Goal: Information Seeking & Learning: Find specific fact

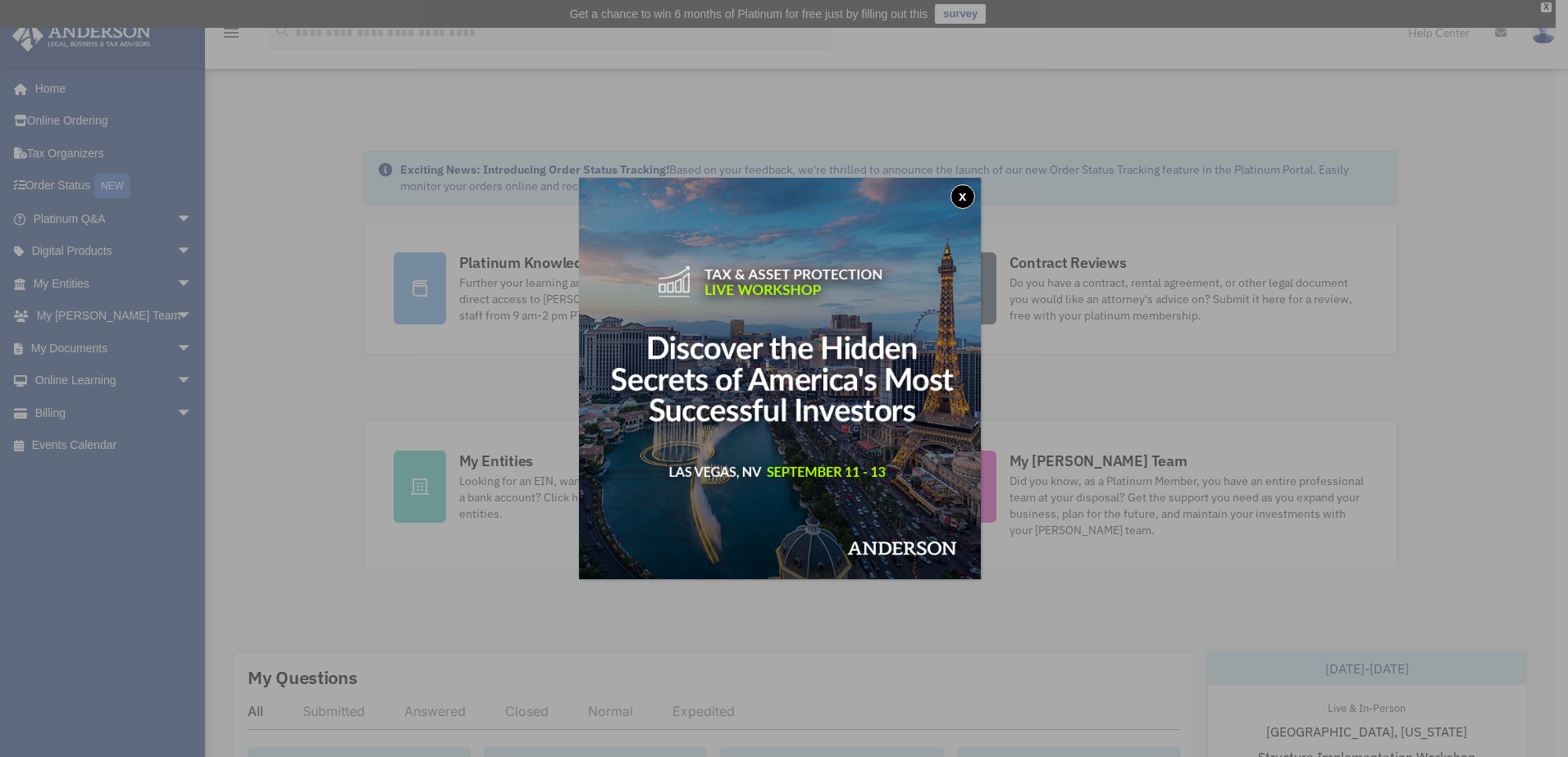
click at [967, 190] on button "x" at bounding box center [962, 196] width 25 height 25
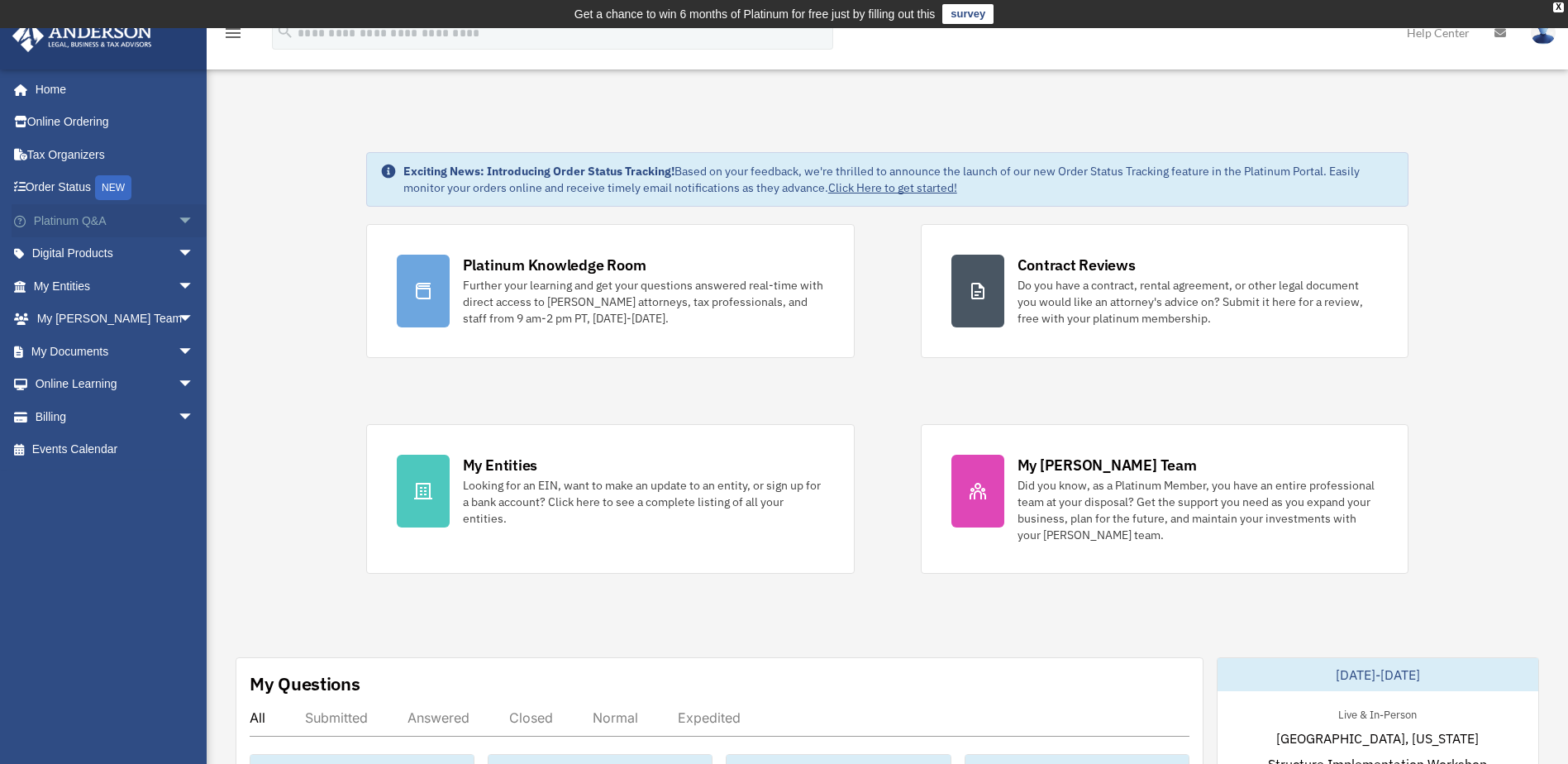
click at [178, 222] on span "arrow_drop_down" at bounding box center [194, 221] width 33 height 34
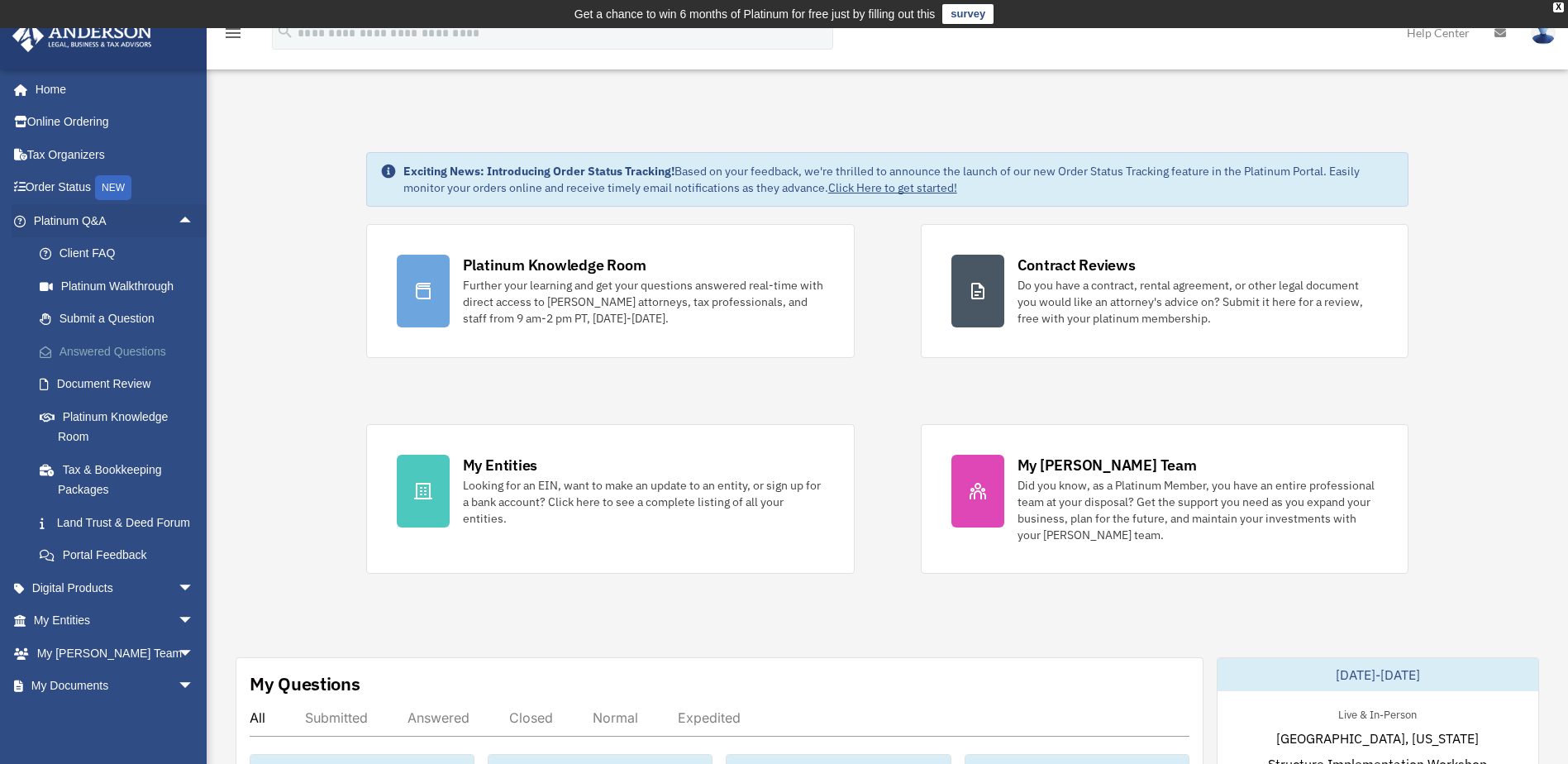
click at [122, 346] on link "Answered Questions" at bounding box center [120, 351] width 196 height 33
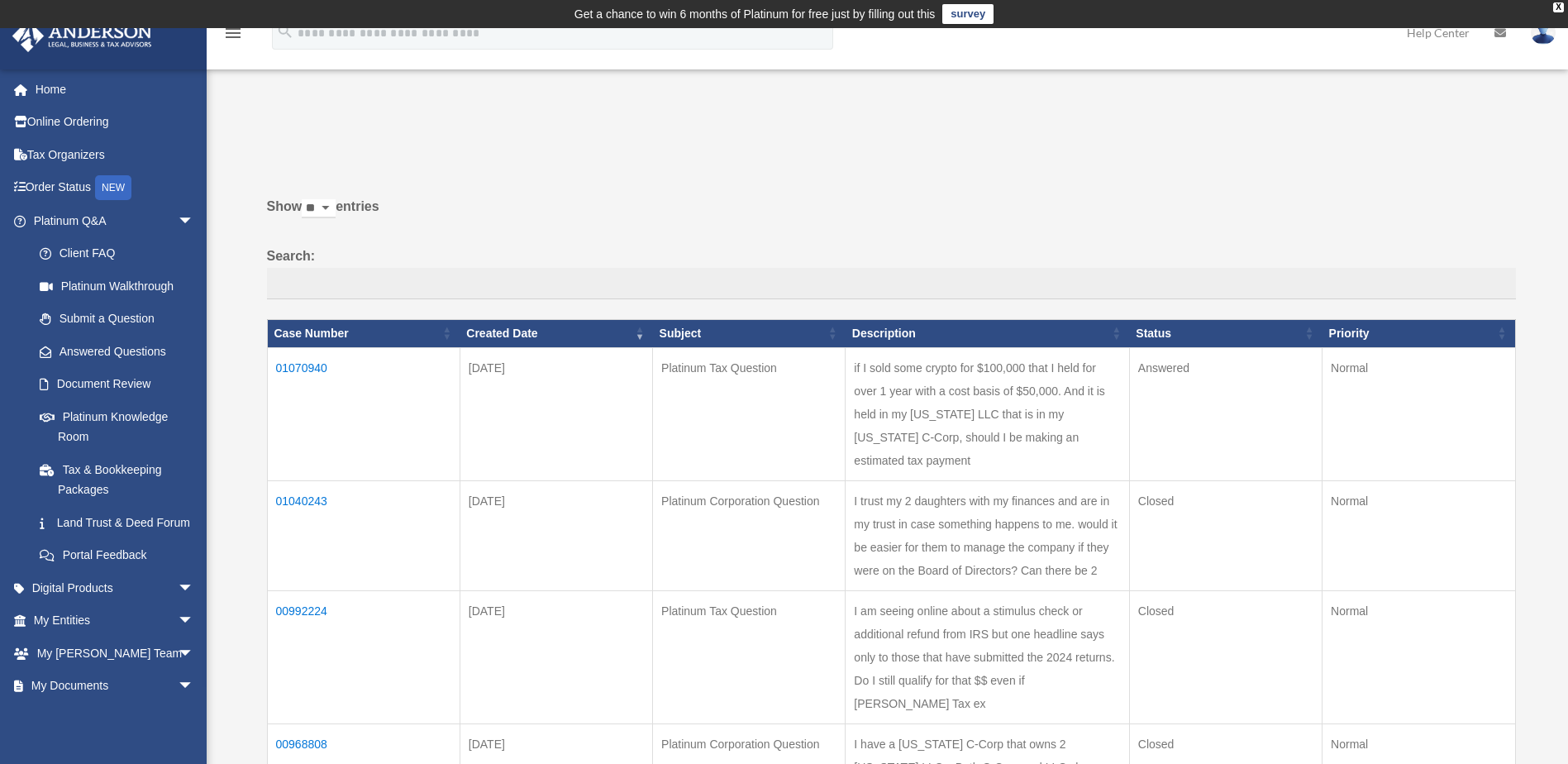
click at [289, 360] on td "01070940" at bounding box center [364, 414] width 193 height 133
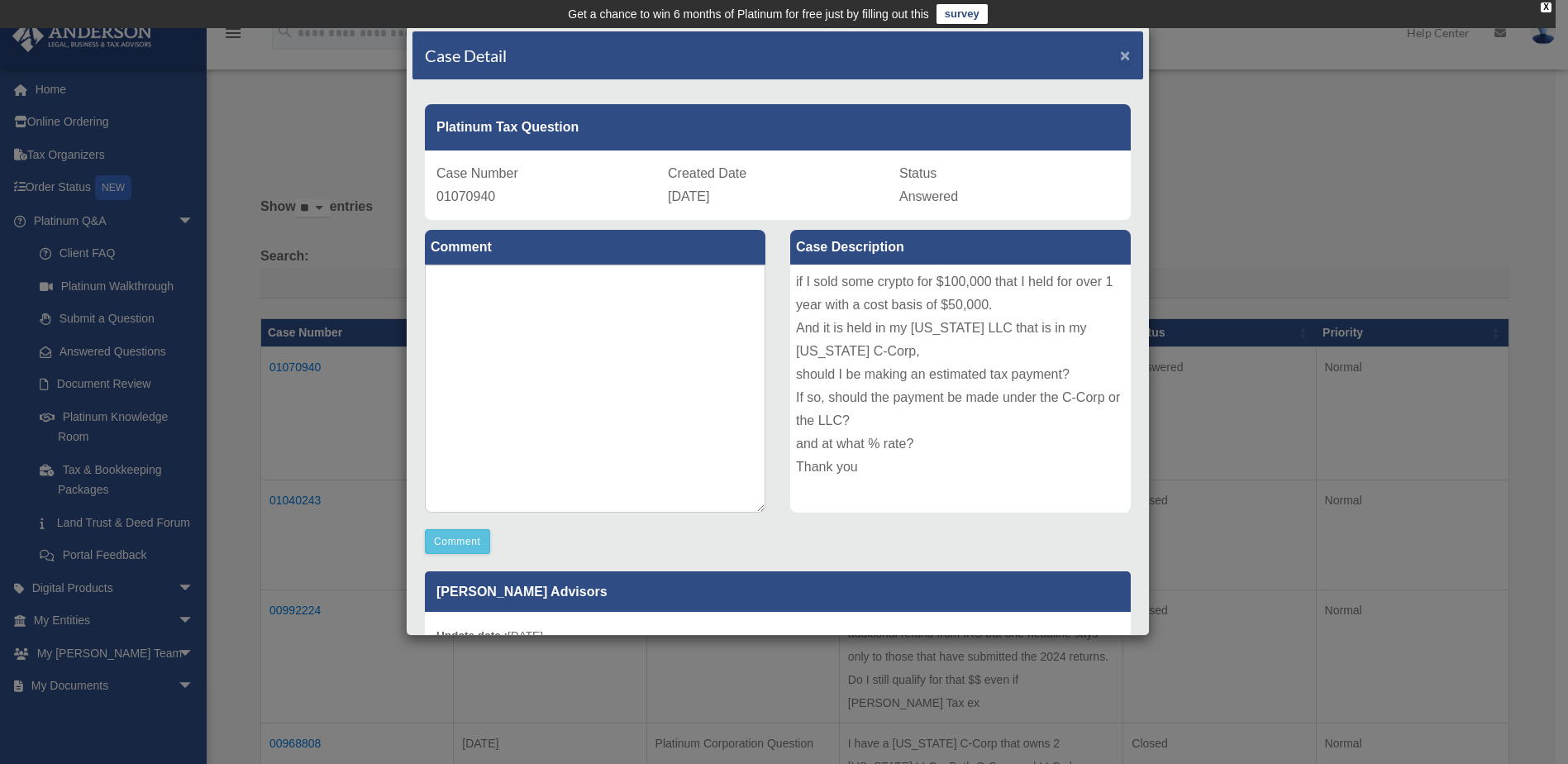
click at [1121, 49] on span "×" at bounding box center [1126, 55] width 11 height 19
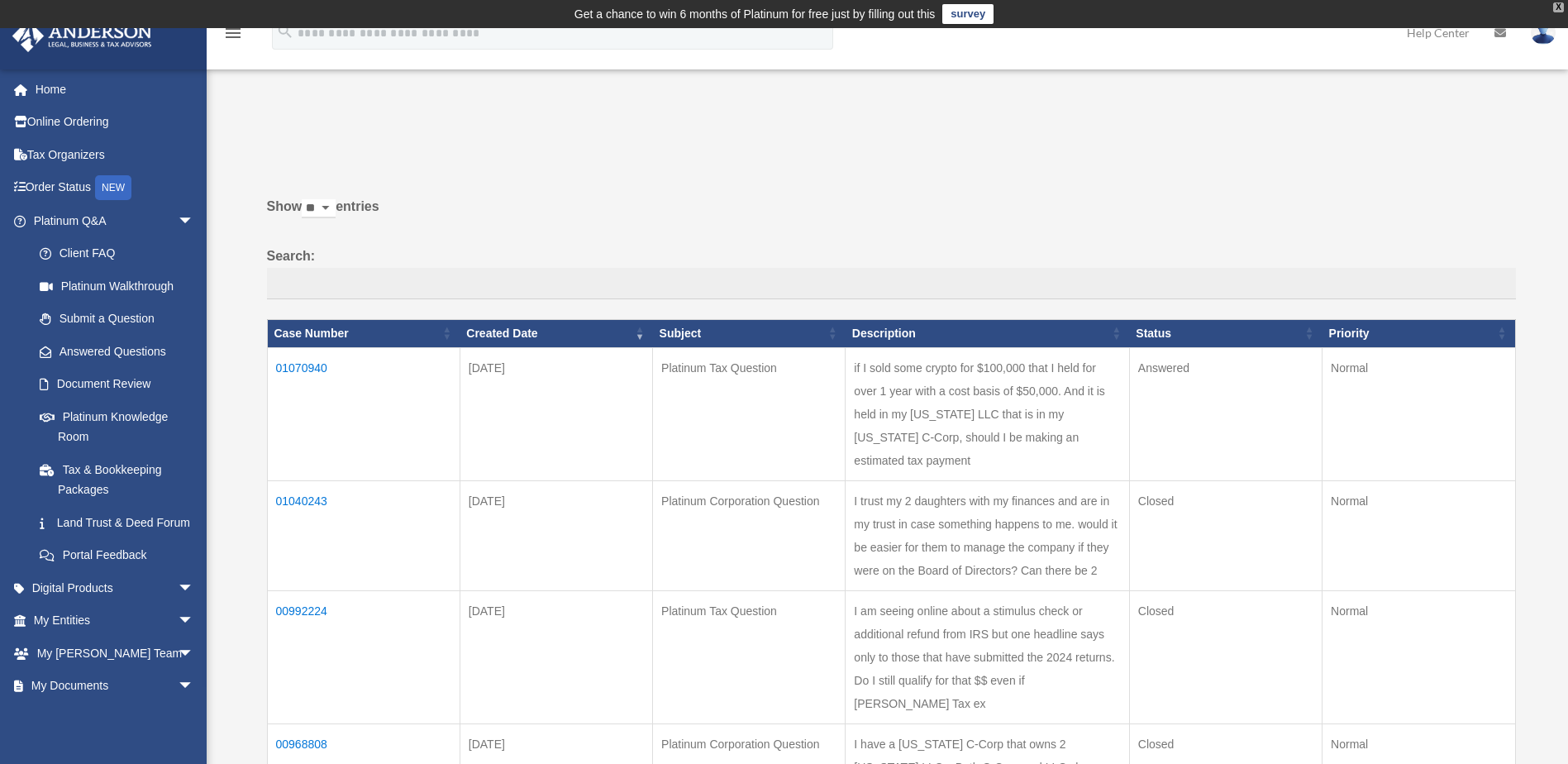
click at [1557, 4] on div "X" at bounding box center [1558, 7] width 11 height 10
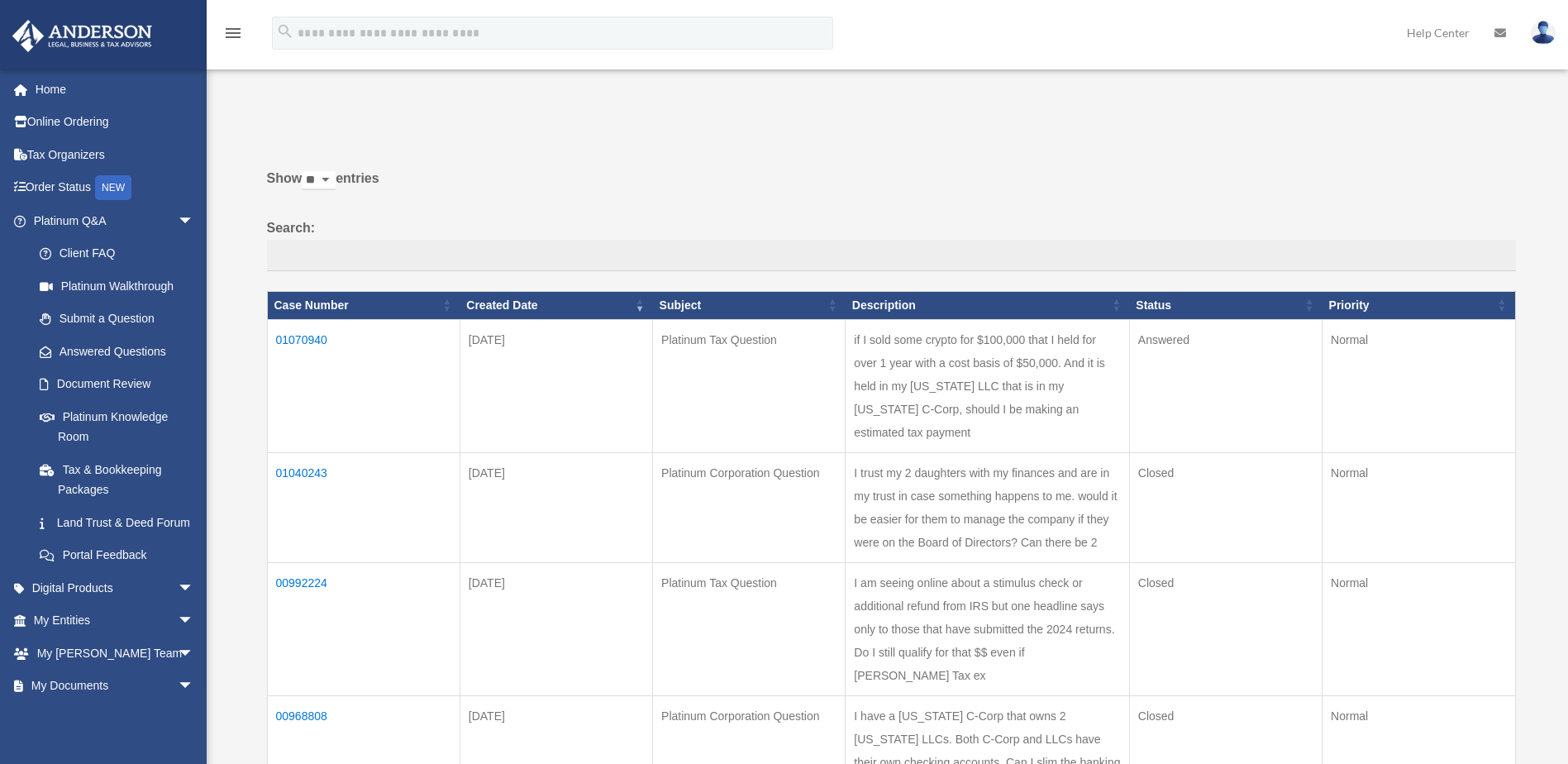
click at [1551, 33] on img at bounding box center [1543, 33] width 25 height 24
click at [1251, 139] on link "Logout" at bounding box center [1296, 144] width 165 height 34
